Goal: Task Accomplishment & Management: Use online tool/utility

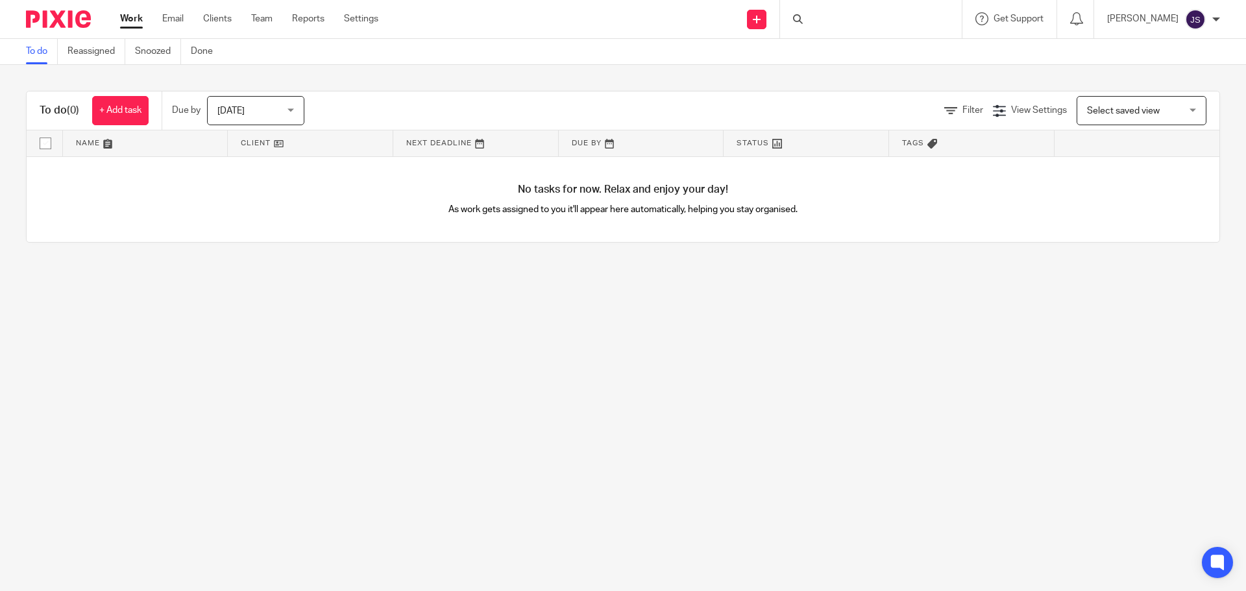
click at [449, 280] on main "To do Reassigned Snoozed Done To do (0) + Add task Due by [DATE] [DATE] [DATE] …" at bounding box center [623, 295] width 1246 height 591
click at [246, 117] on span "[DATE]" at bounding box center [251, 110] width 69 height 27
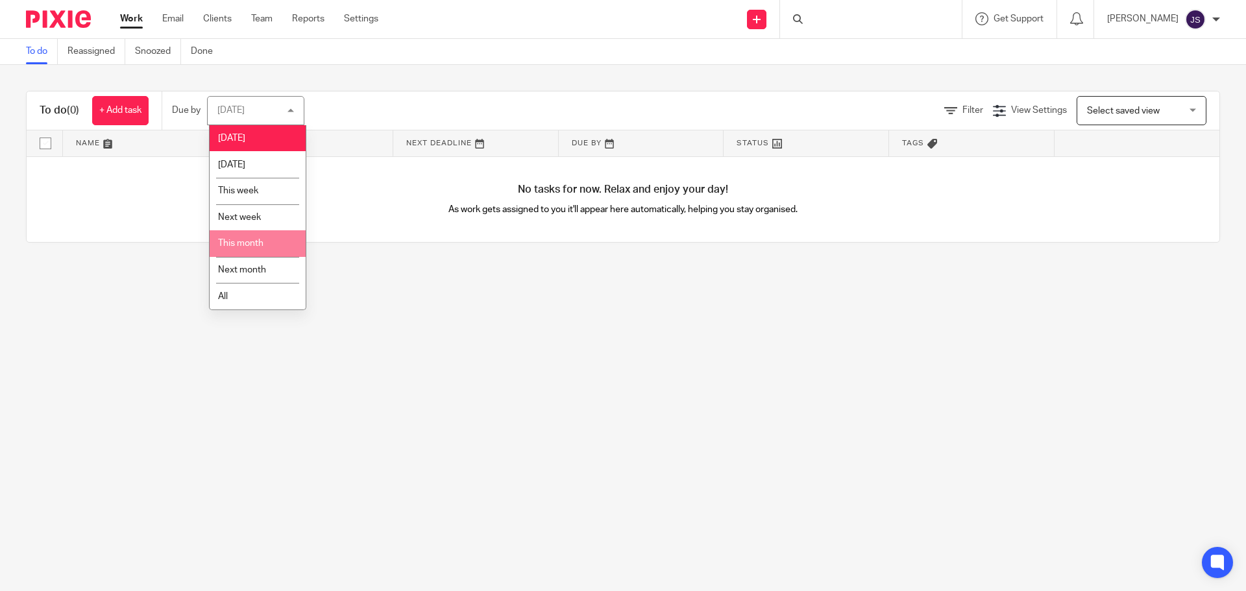
click at [255, 236] on li "This month" at bounding box center [258, 243] width 96 height 27
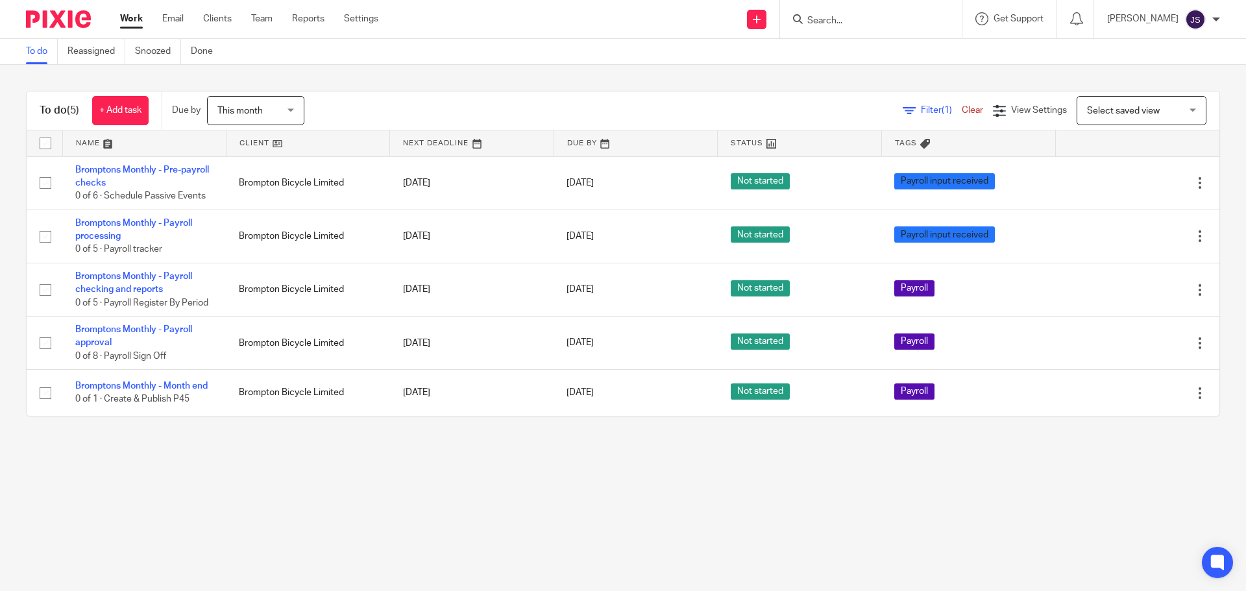
drag, startPoint x: 376, startPoint y: 393, endPoint x: 360, endPoint y: 431, distance: 40.7
drag, startPoint x: 360, startPoint y: 431, endPoint x: 304, endPoint y: 437, distance: 56.8
click at [304, 437] on div "To do (5) + Add task Due by This month This month [DATE] [DATE] This week Next …" at bounding box center [623, 254] width 1246 height 378
click at [554, 461] on main "To do Reassigned Snoozed Done To do (5) + Add task Due by This month This month…" at bounding box center [623, 295] width 1246 height 591
click at [1167, 548] on main "To do Reassigned Snoozed Done To do (5) + Add task Due by This month This month…" at bounding box center [623, 295] width 1246 height 591
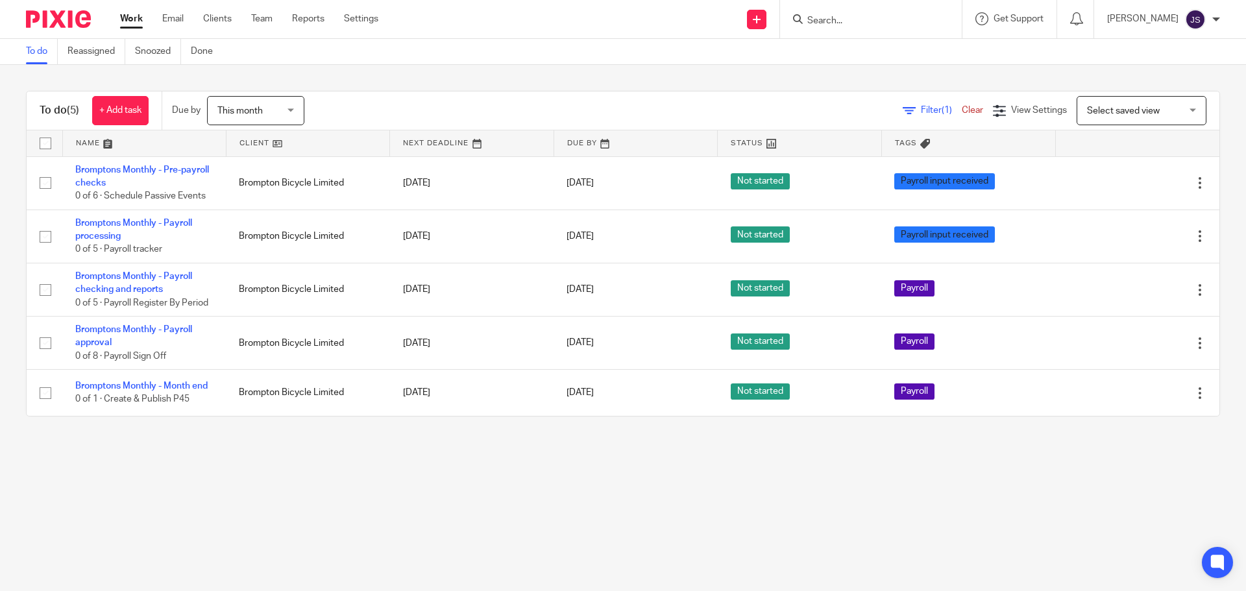
click at [1057, 489] on main "To do Reassigned Snoozed Done To do (5) + Add task Due by This month This month…" at bounding box center [623, 295] width 1246 height 591
drag, startPoint x: 280, startPoint y: 488, endPoint x: 135, endPoint y: 56, distance: 455.3
click at [230, 474] on main "To do Reassigned Snoozed Done To do (5) + Add task Due by This month This month…" at bounding box center [623, 295] width 1246 height 591
click at [690, 424] on div "To do (5) + Add task Due by This month This month [DATE] [DATE] This week Next …" at bounding box center [623, 254] width 1246 height 378
click at [689, 424] on div "To do (5) + Add task Due by This month This month [DATE] [DATE] This week Next …" at bounding box center [623, 254] width 1246 height 378
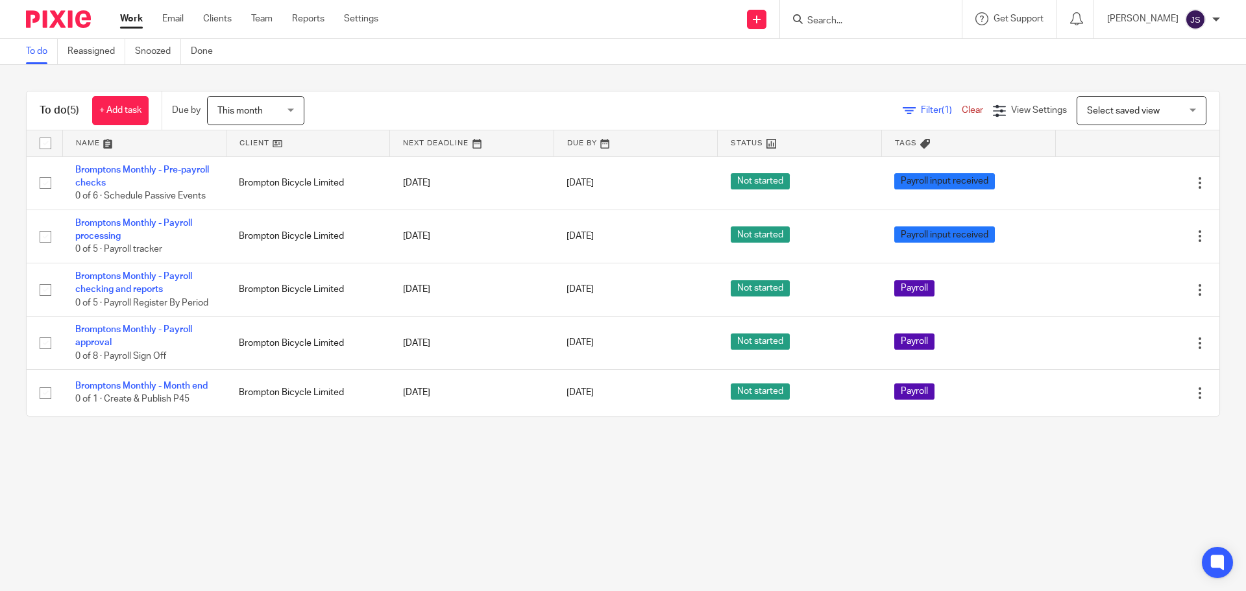
click at [689, 424] on div "To do (5) + Add task Due by This month This month [DATE] [DATE] This week Next …" at bounding box center [623, 254] width 1246 height 378
